Goal: Information Seeking & Learning: Learn about a topic

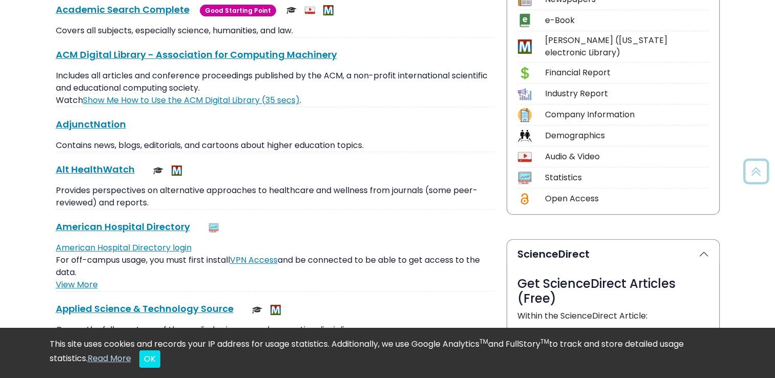
scroll to position [223, 0]
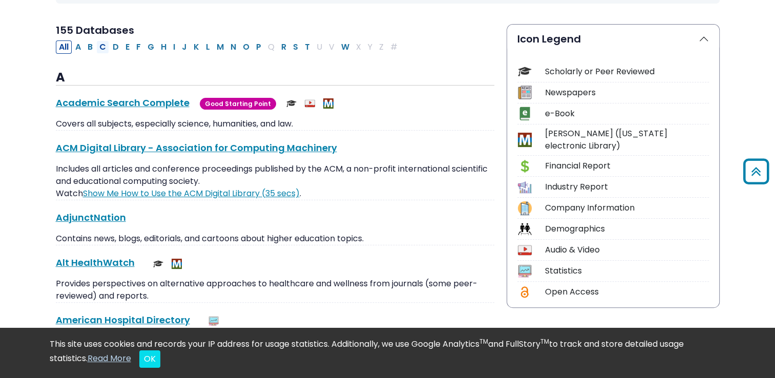
click at [100, 44] on button "C" at bounding box center [102, 46] width 13 height 13
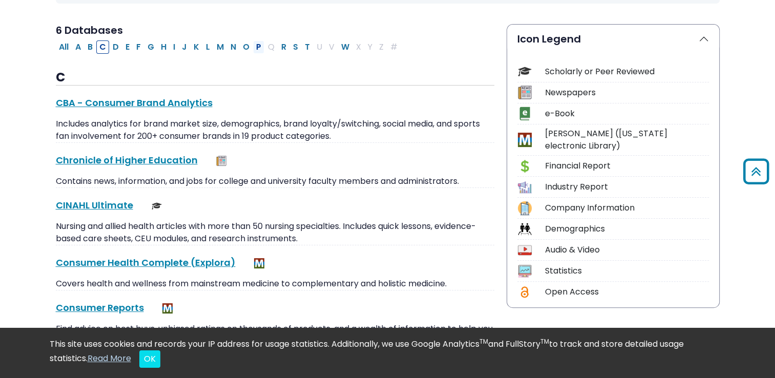
click at [253, 50] on button "P" at bounding box center [258, 46] width 11 height 13
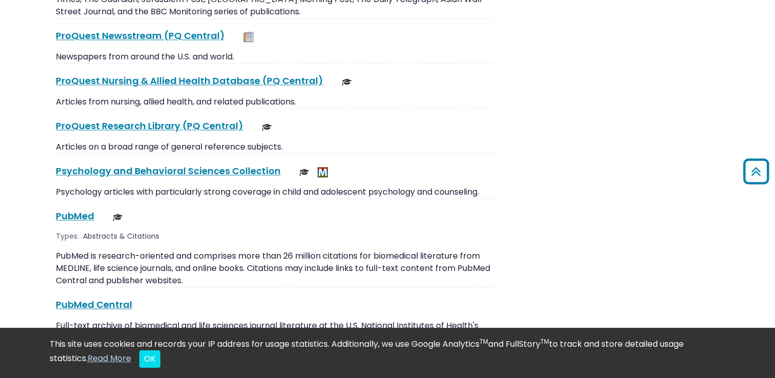
scroll to position [1598, 0]
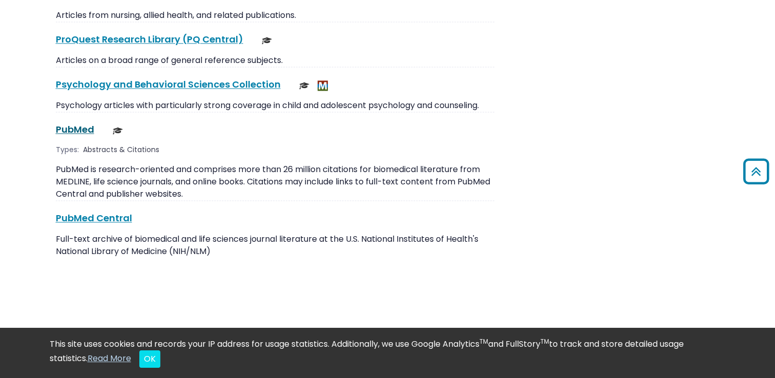
click at [83, 123] on link "PubMed This link opens in a new window" at bounding box center [75, 129] width 38 height 13
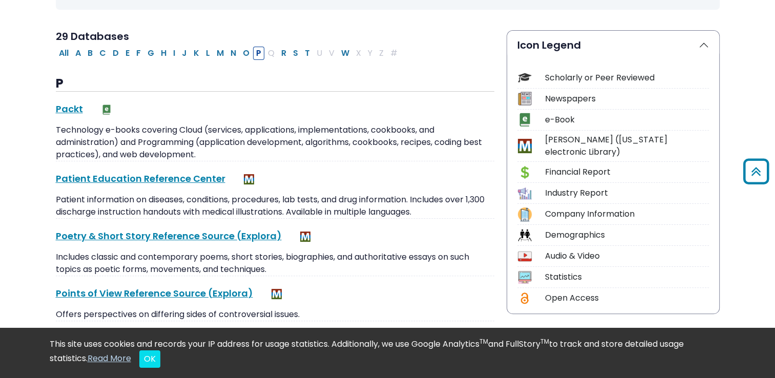
scroll to position [0, 0]
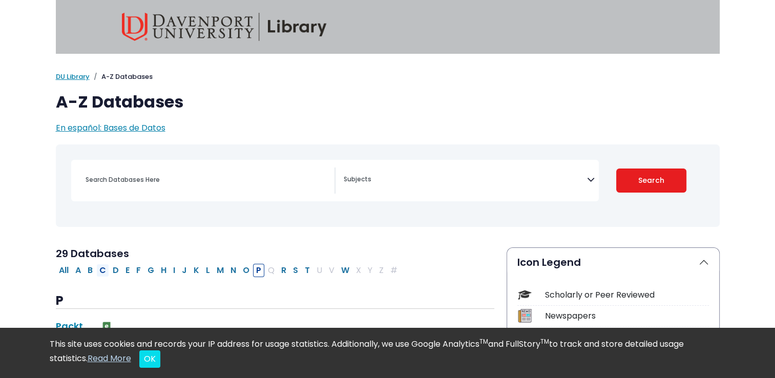
click at [105, 268] on button "C" at bounding box center [102, 270] width 13 height 13
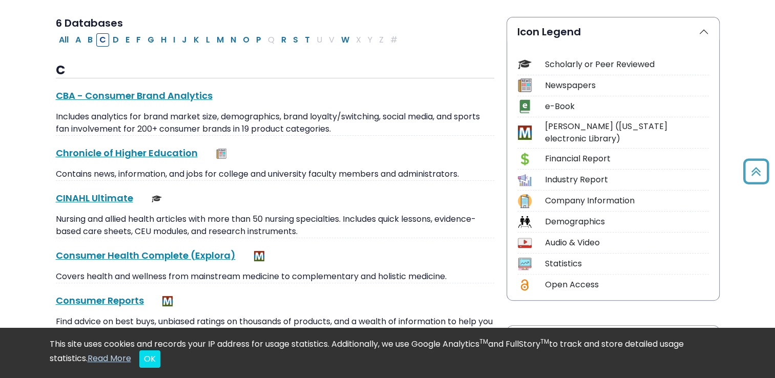
scroll to position [261, 0]
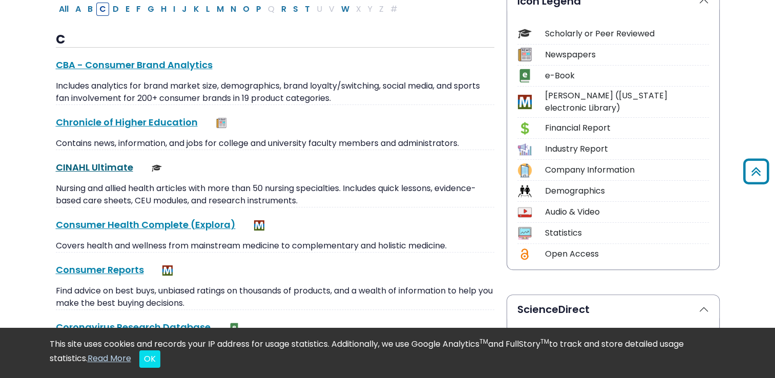
click at [104, 165] on link "CINAHL Ultimate This link opens in a new window" at bounding box center [94, 167] width 77 height 13
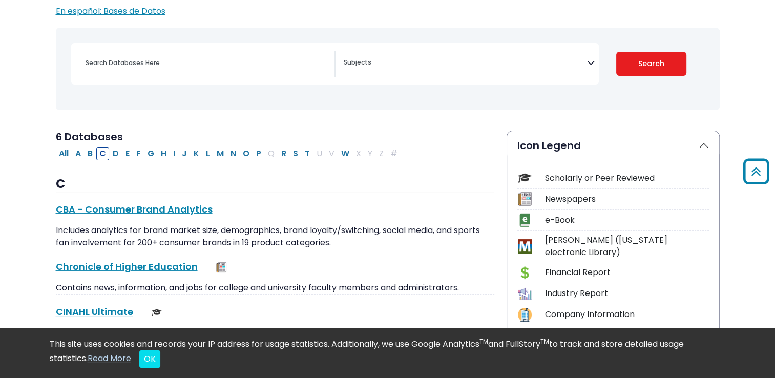
scroll to position [141, 0]
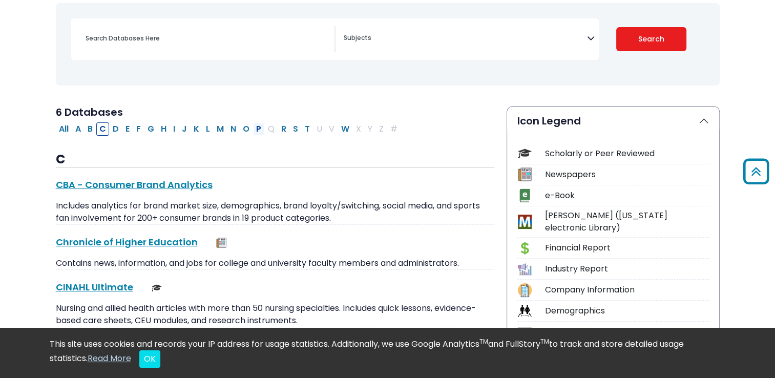
click at [257, 129] on button "P" at bounding box center [258, 128] width 11 height 13
select select "Database Subject Filter"
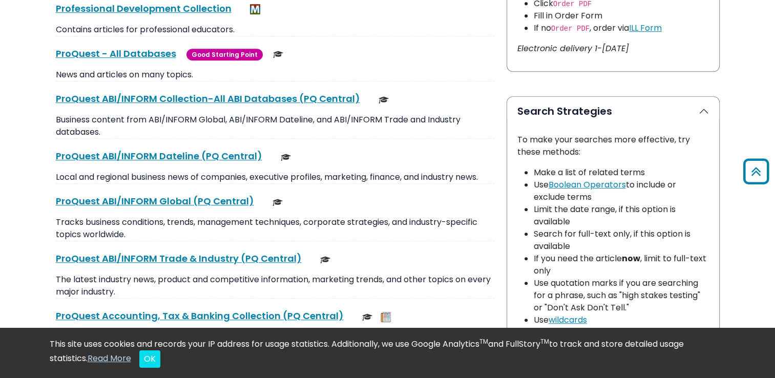
scroll to position [591, 0]
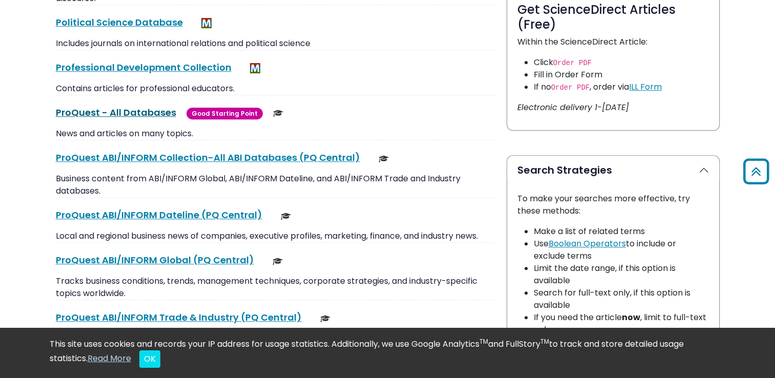
click at [129, 111] on link "ProQuest - All Databases This link opens in a new window" at bounding box center [116, 112] width 120 height 13
